Goal: Information Seeking & Learning: Find specific fact

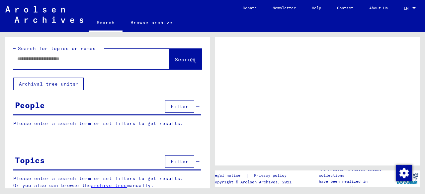
click at [57, 59] on input "text" at bounding box center [85, 58] width 136 height 7
type input "**********"
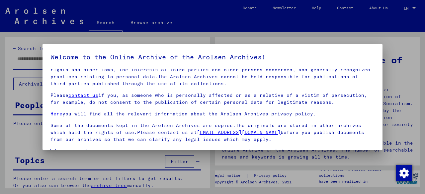
scroll to position [53, 0]
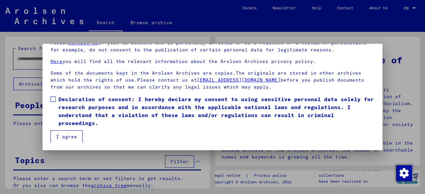
click at [53, 101] on span at bounding box center [53, 99] width 5 height 5
click at [69, 136] on button "I agree" at bounding box center [67, 137] width 32 height 13
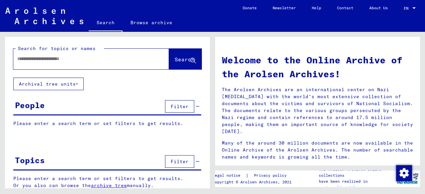
click at [104, 57] on input "text" at bounding box center [83, 58] width 132 height 7
type input "**********"
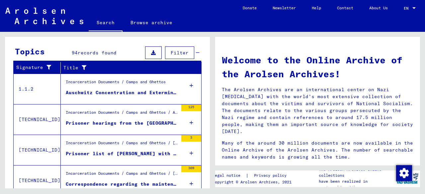
scroll to position [267, 0]
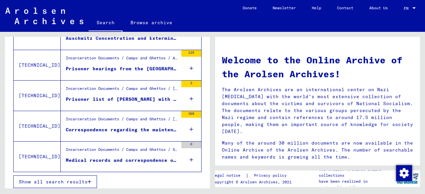
click at [48, 179] on span "Show all search results" at bounding box center [53, 182] width 69 height 6
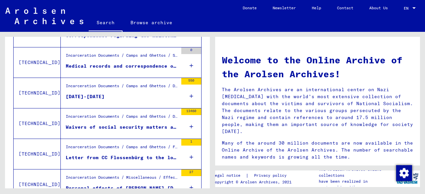
scroll to position [241, 0]
click at [89, 60] on figure "Incarceration Documents / Camps and Ghettos / Stutthof Concentration Camp / Ind…" at bounding box center [122, 58] width 112 height 10
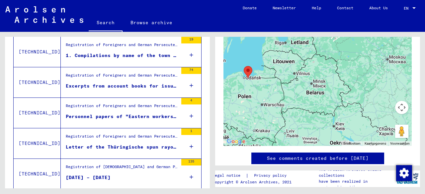
scroll to position [405, 0]
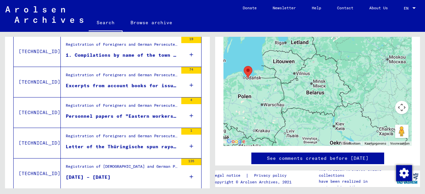
click at [107, 116] on div "Personnel papers of "Eastern workers" - a) Work books - b) Passes - c) Various …" at bounding box center [122, 116] width 112 height 7
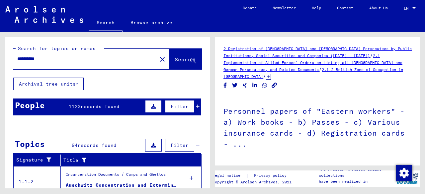
click at [54, 61] on input "**********" at bounding box center [85, 58] width 136 height 7
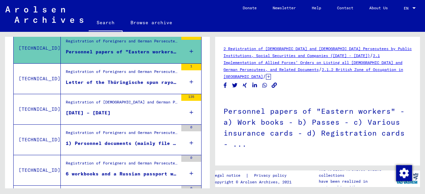
scroll to position [471, 0]
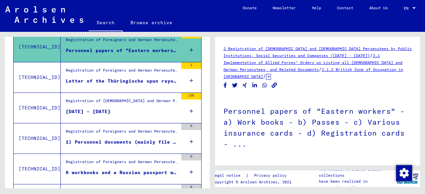
click at [71, 140] on div "1) Personnel documents (mainly file cards, personnel records, some wage tax car…" at bounding box center [122, 142] width 112 height 7
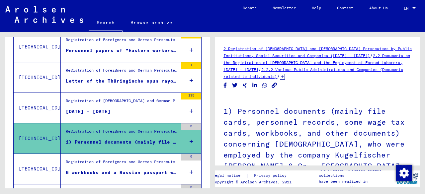
click at [71, 140] on div "1) Personnel documents (mainly file cards, personnel records, some wage tax car…" at bounding box center [122, 142] width 112 height 7
